Goal: Complete application form: Complete application form

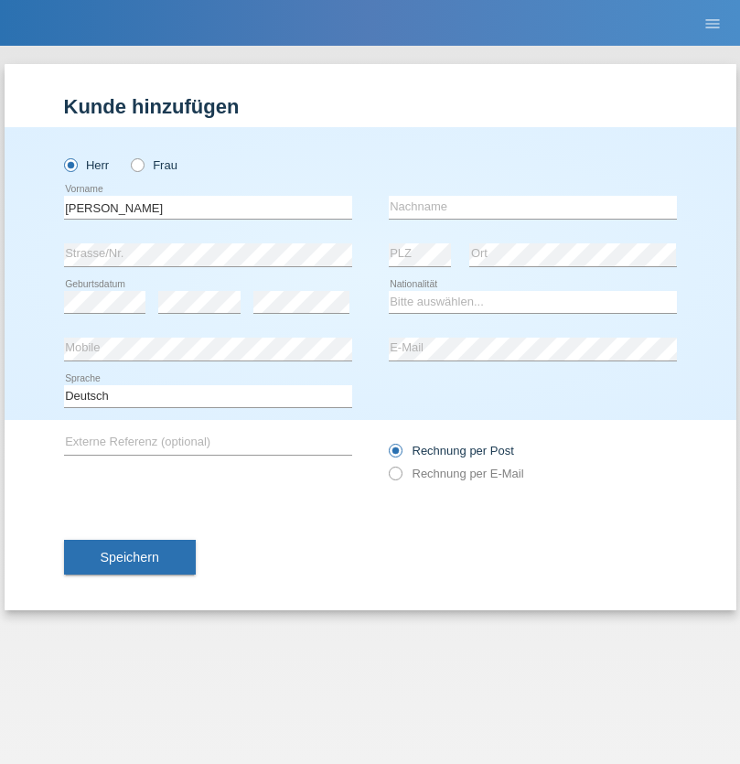
type input "[PERSON_NAME]"
click at [532, 207] on input "text" at bounding box center [533, 207] width 288 height 23
type input "Gashi"
select select "CH"
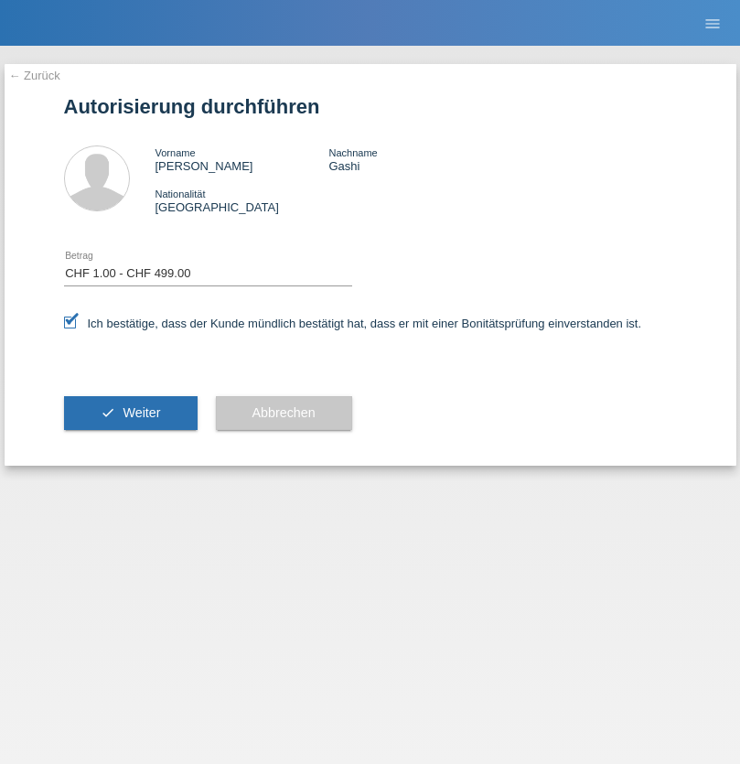
select select "1"
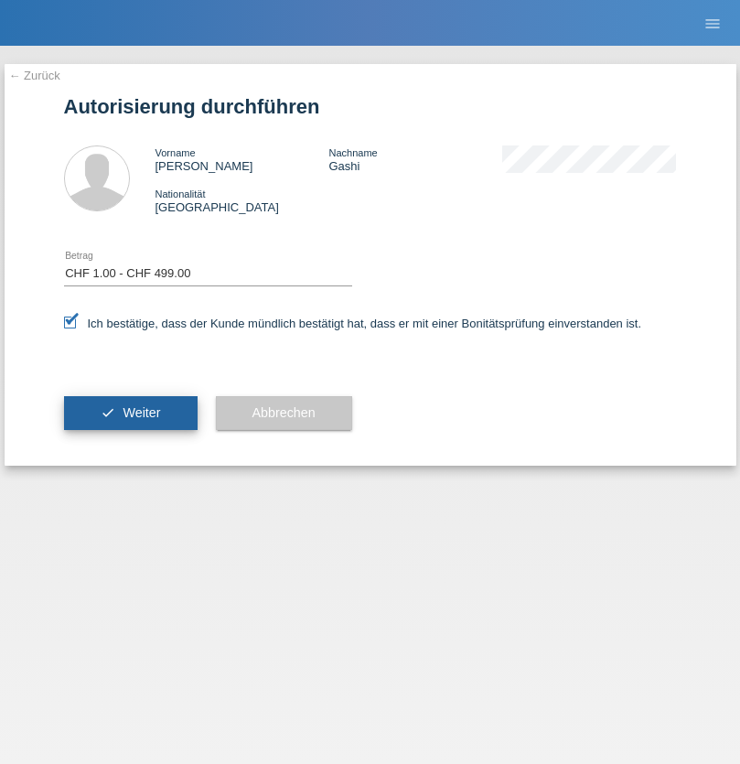
click at [130, 413] on span "Weiter" at bounding box center [142, 412] width 38 height 15
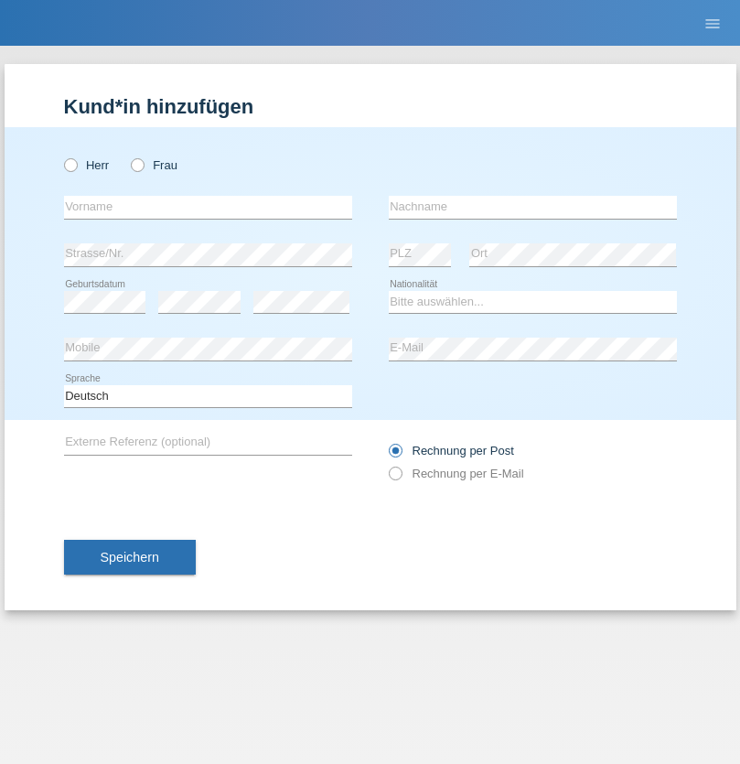
radio input "true"
click at [208, 207] on input "text" at bounding box center [208, 207] width 288 height 23
type input "[PERSON_NAME]"
click at [532, 207] on input "text" at bounding box center [533, 207] width 288 height 23
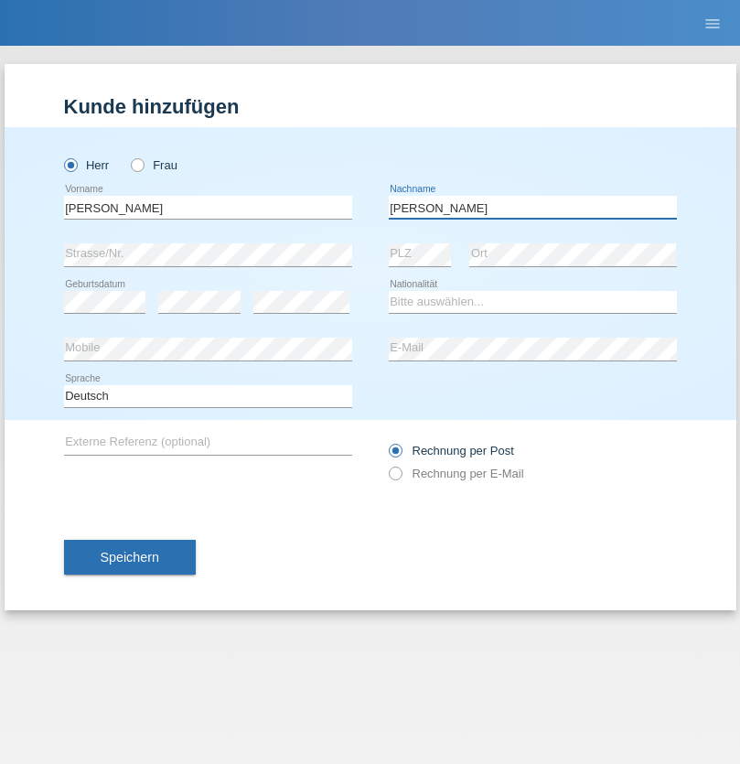
type input "[PERSON_NAME]"
select select "CH"
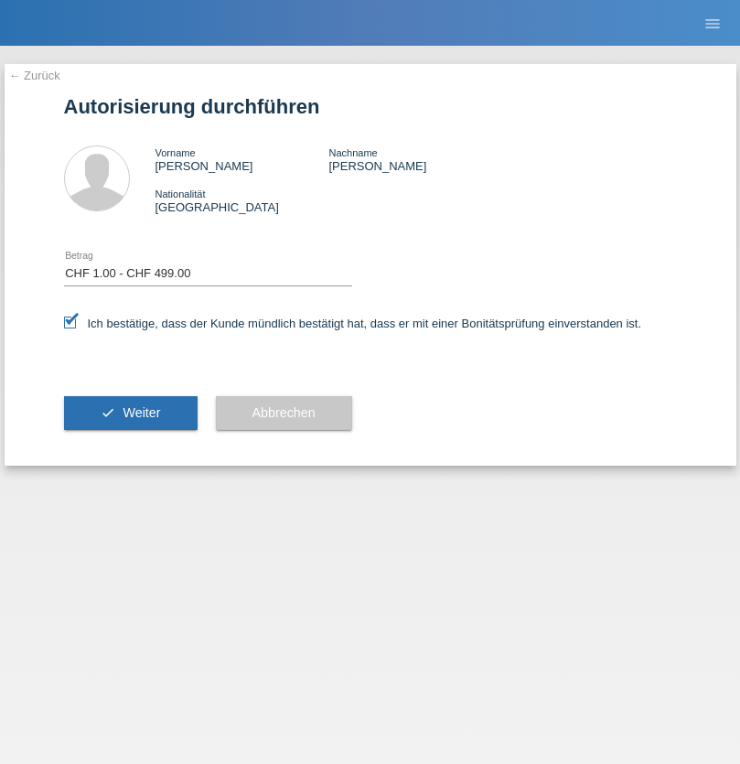
select select "1"
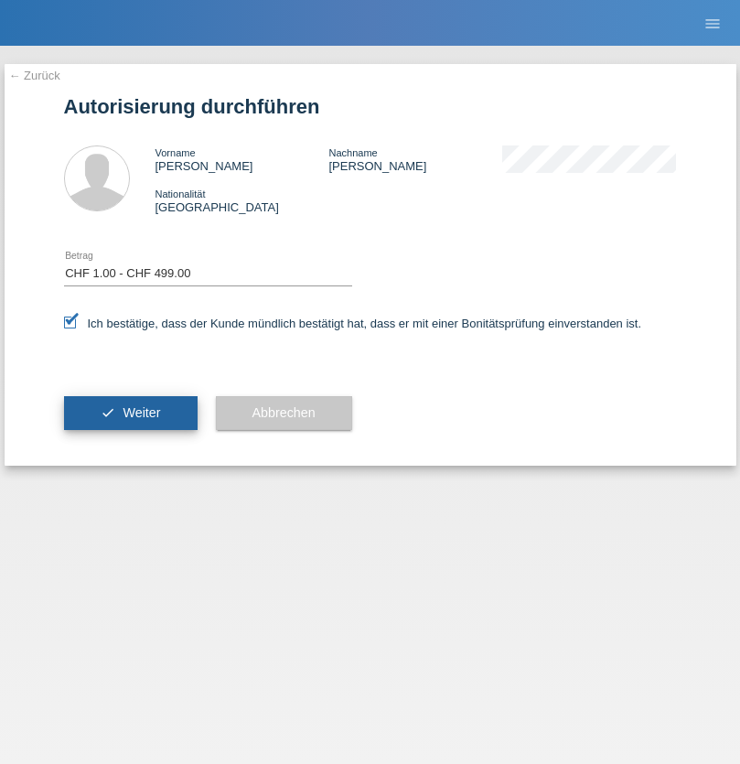
click at [130, 413] on span "Weiter" at bounding box center [142, 412] width 38 height 15
